Goal: Transaction & Acquisition: Purchase product/service

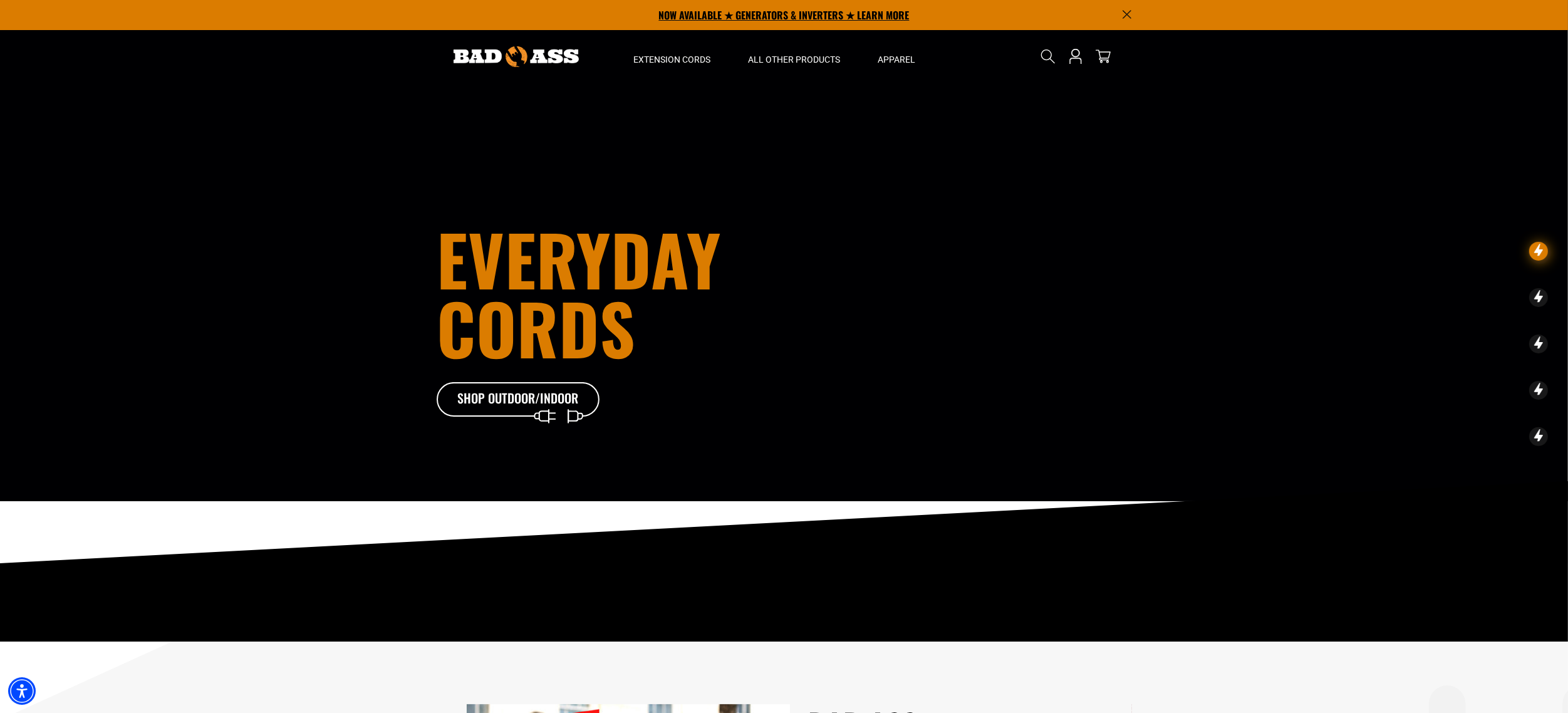
click at [772, 19] on p "NOW AVAILABLE ★ GENERATORS & INVERTERS ★ LEARN MORE" at bounding box center [784, 15] width 696 height 30
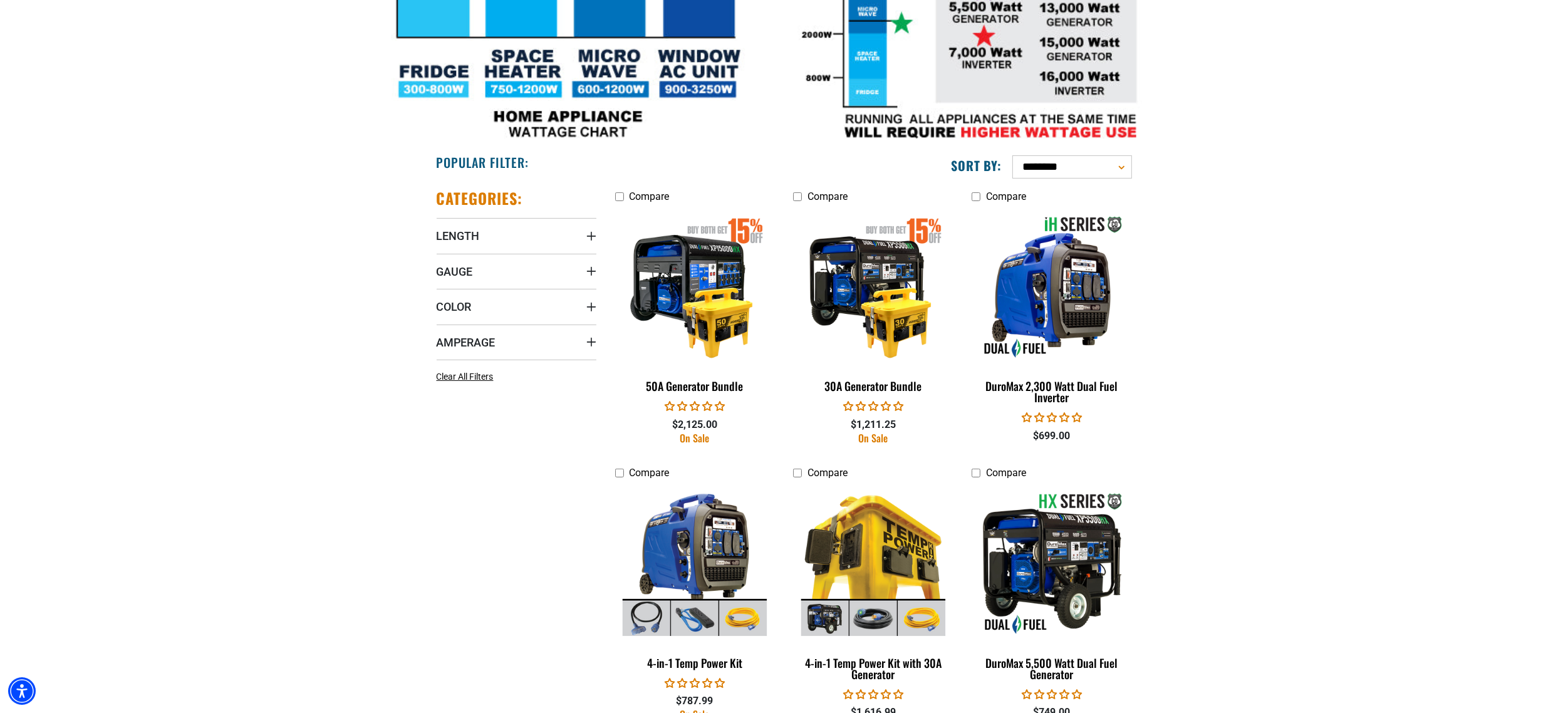
scroll to position [550, 0]
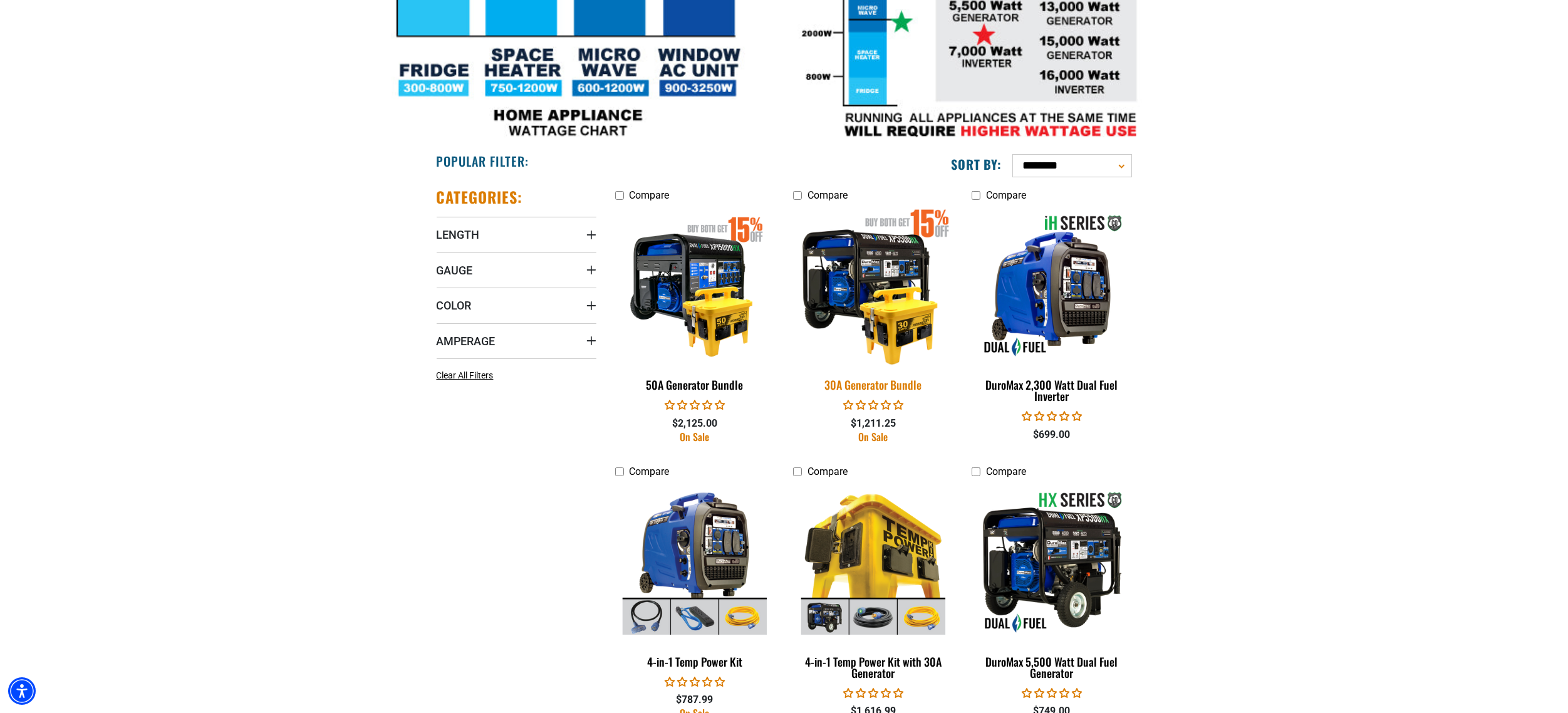
click at [921, 283] on img at bounding box center [873, 286] width 176 height 160
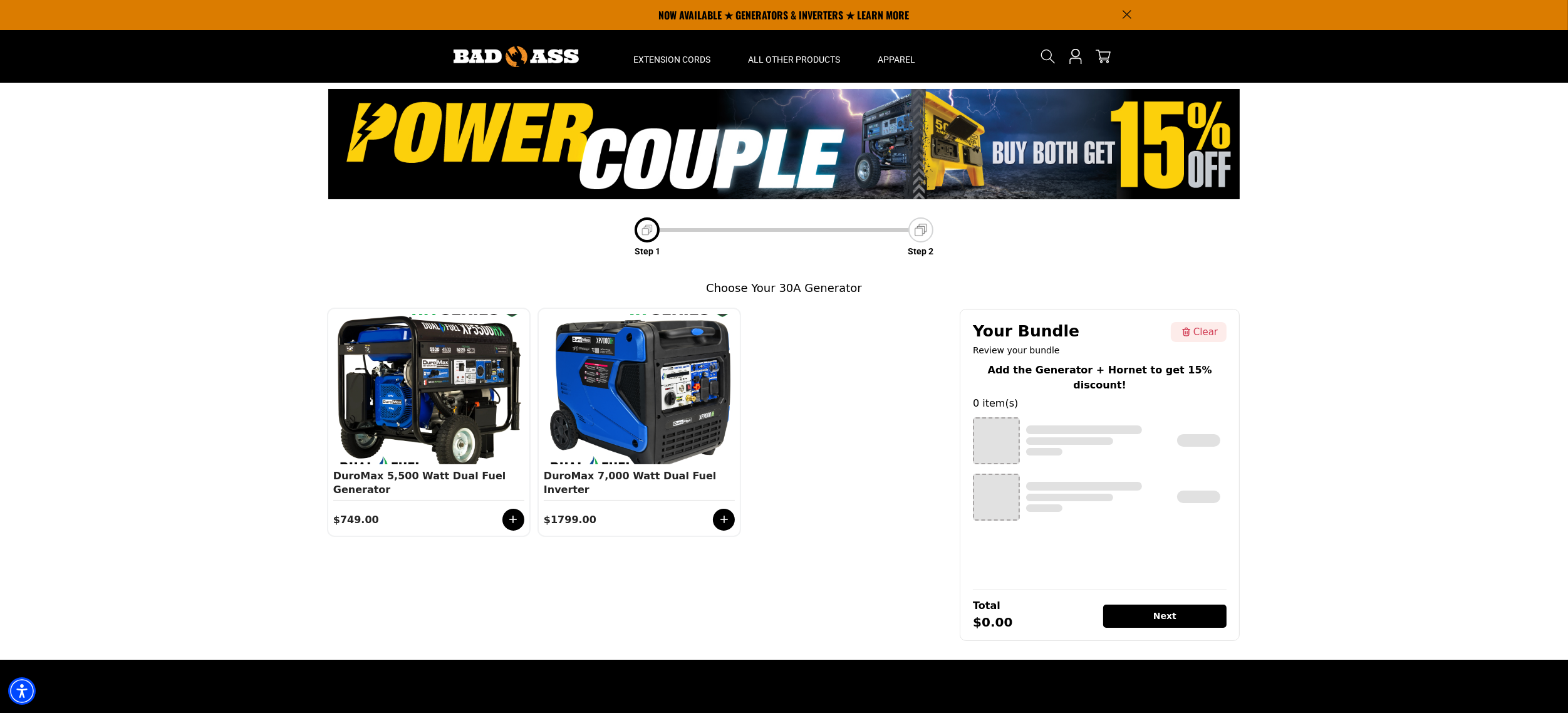
click at [926, 228] on img at bounding box center [921, 230] width 17 height 17
click at [643, 230] on img at bounding box center [647, 230] width 15 height 15
click at [1008, 424] on div at bounding box center [996, 440] width 47 height 47
click at [375, 427] on div at bounding box center [429, 389] width 185 height 150
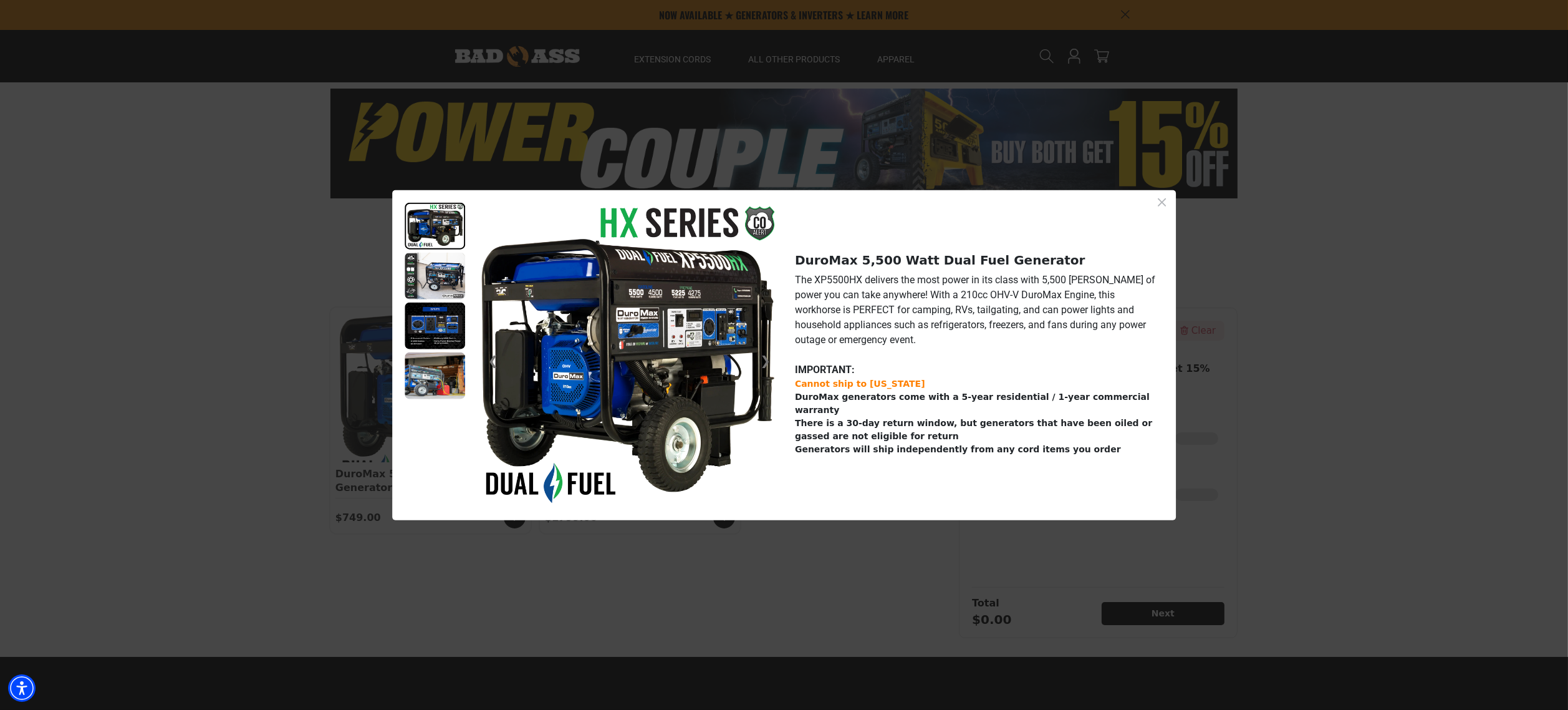
click at [1167, 201] on icon "Close dialog" at bounding box center [1162, 203] width 16 height 16
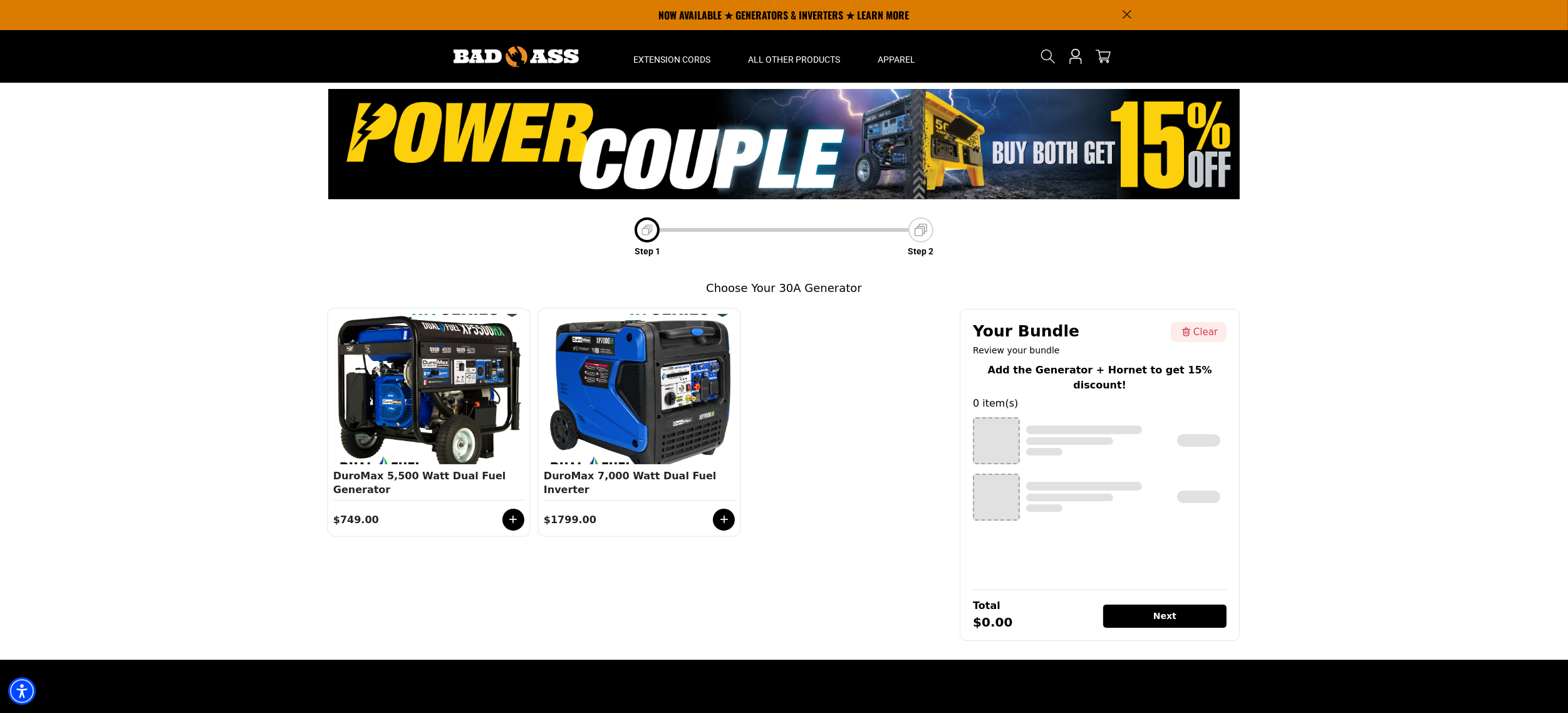
drag, startPoint x: 642, startPoint y: 230, endPoint x: 620, endPoint y: 268, distance: 43.9
click at [642, 230] on img at bounding box center [647, 230] width 15 height 15
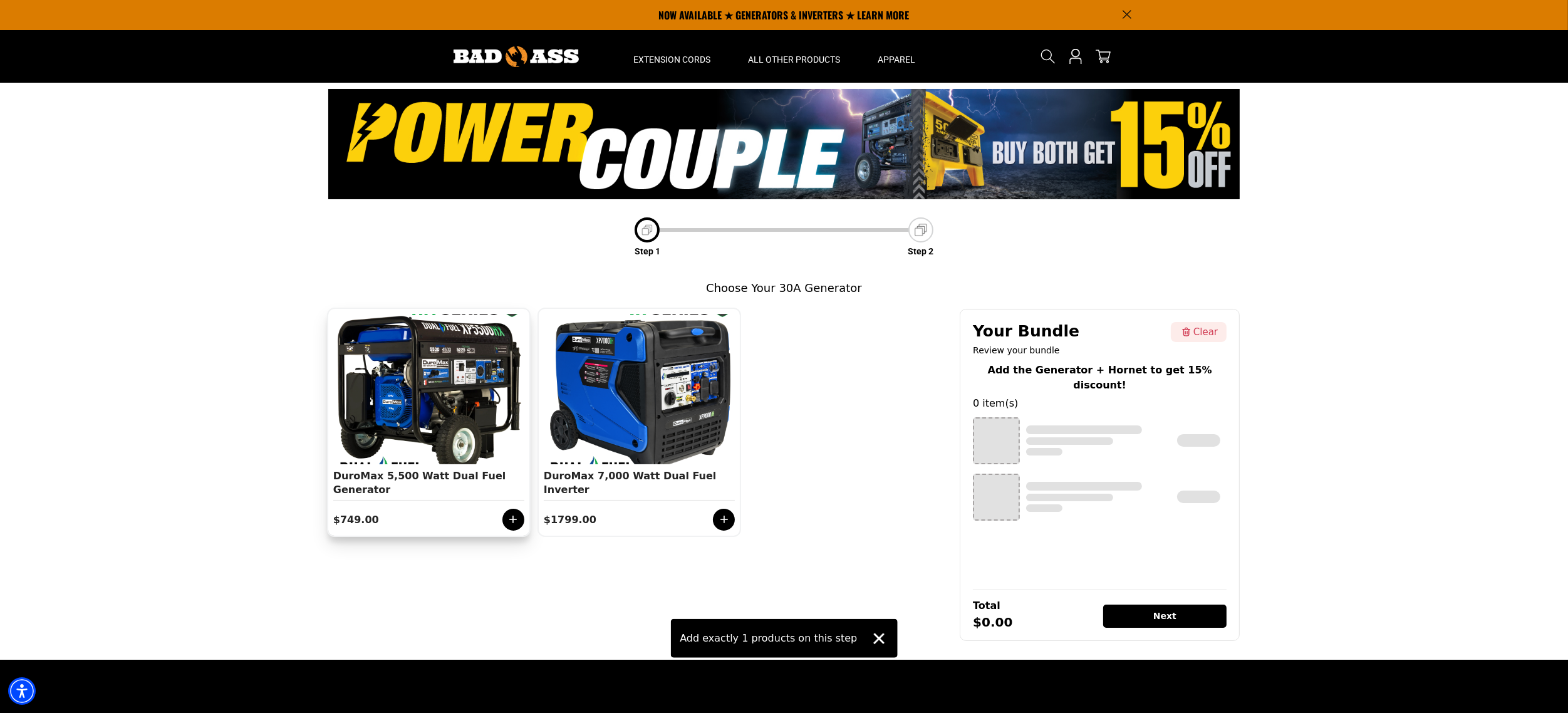
click at [515, 522] on icon at bounding box center [513, 519] width 12 height 12
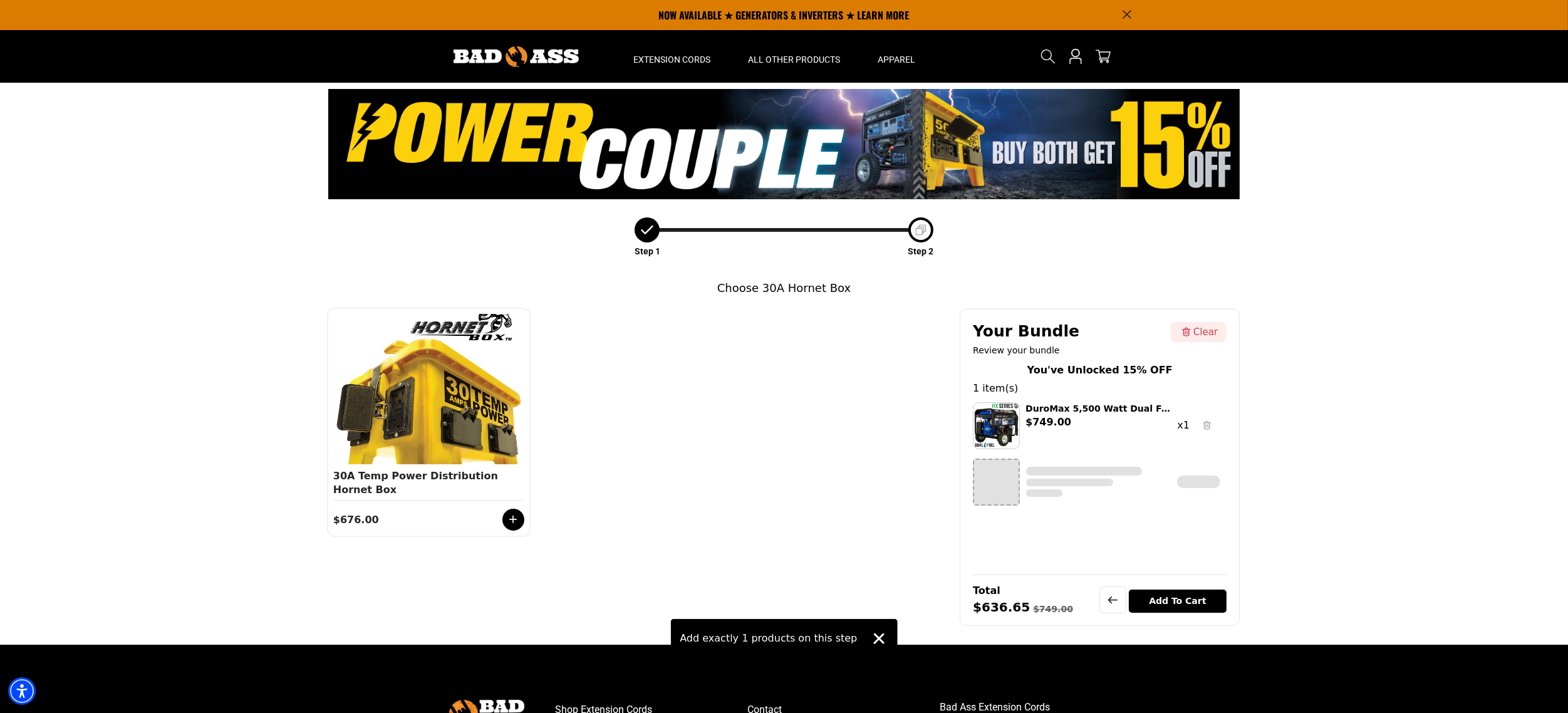
scroll to position [44, 0]
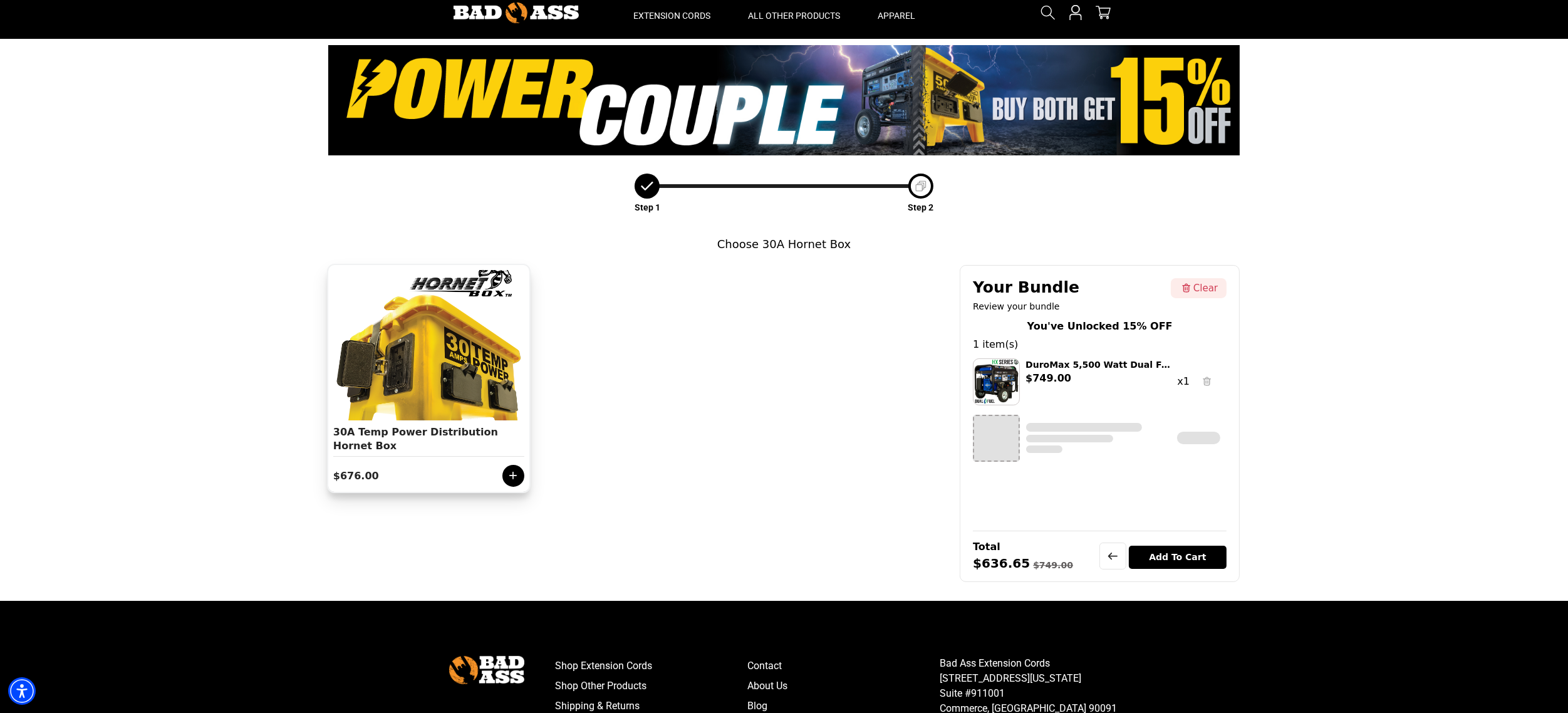
click at [514, 482] on div at bounding box center [513, 476] width 22 height 22
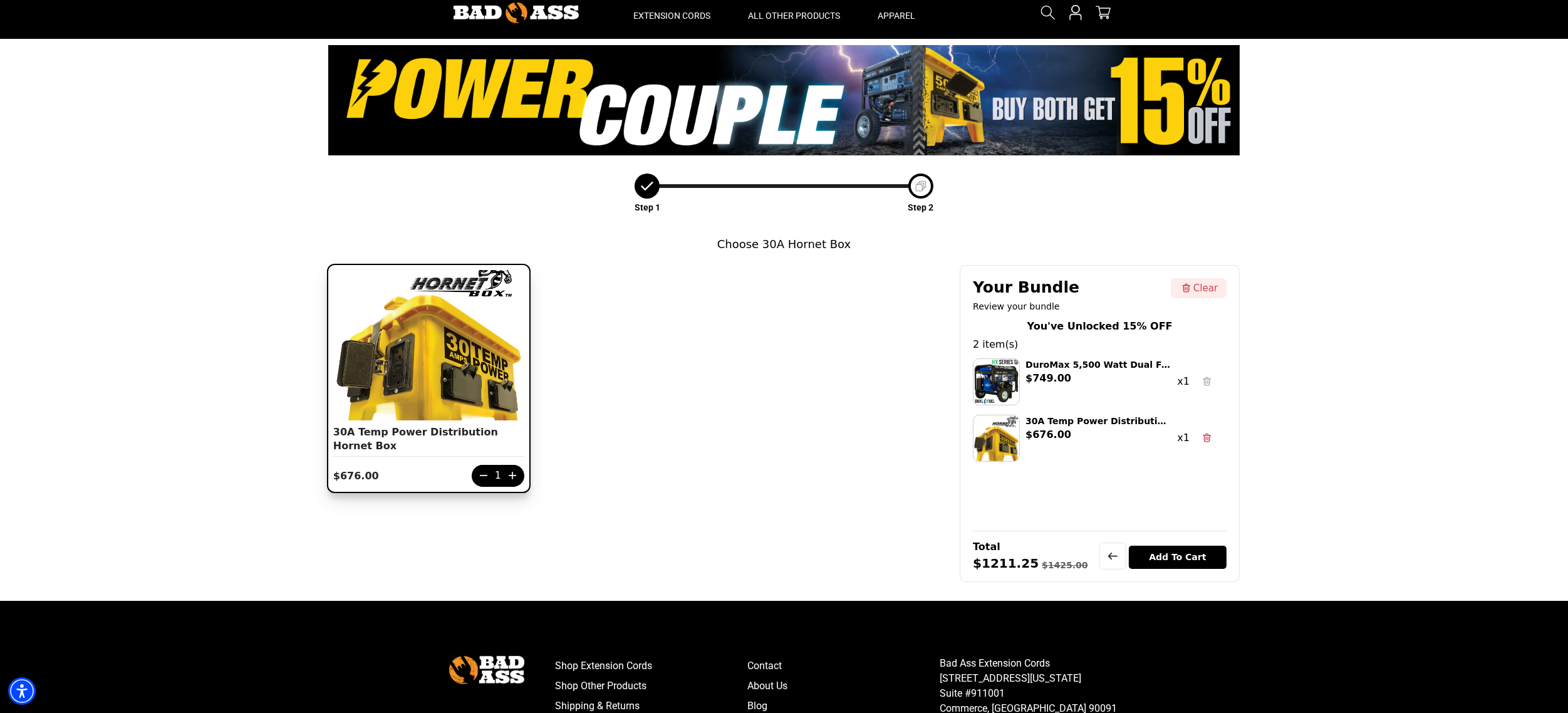
click at [1179, 557] on div "Add To Cart" at bounding box center [1177, 558] width 99 height 23
